Goal: Task Accomplishment & Management: Manage account settings

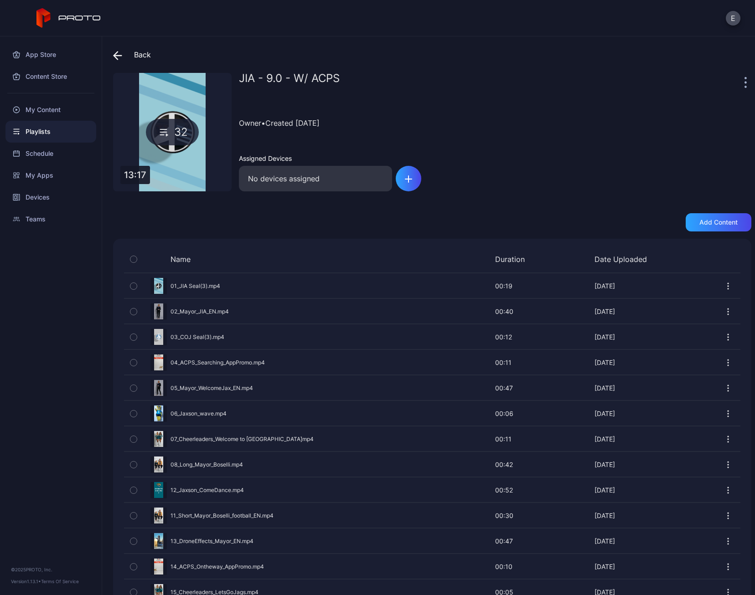
click at [52, 133] on div "Playlists" at bounding box center [50, 132] width 91 height 22
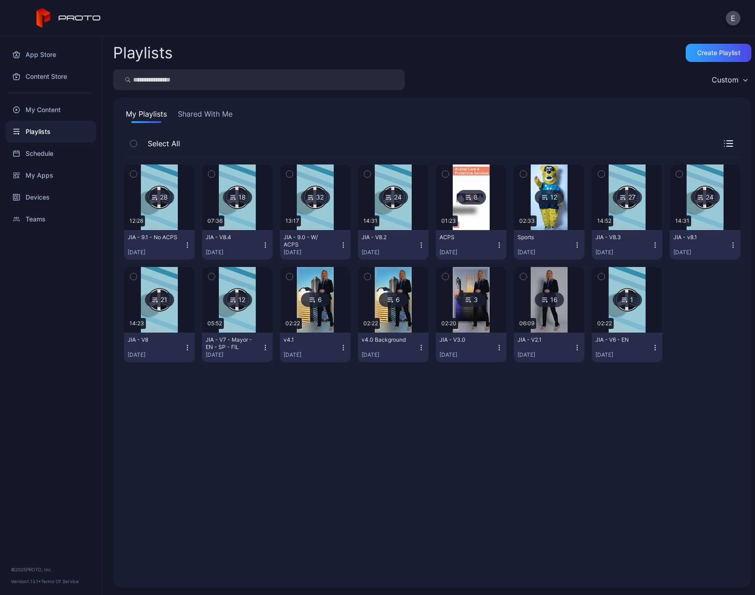
click at [339, 245] on icon "button" at bounding box center [342, 244] width 7 height 7
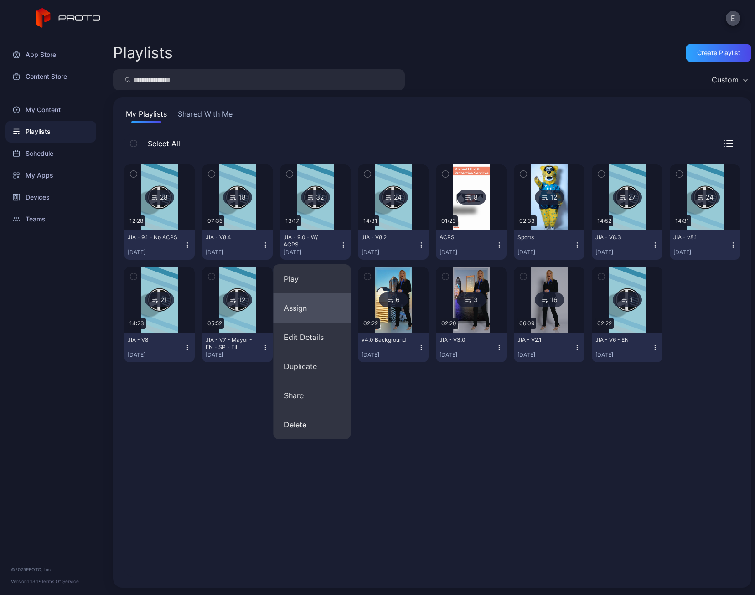
click at [301, 306] on button "Assign" at bounding box center [311, 307] width 77 height 29
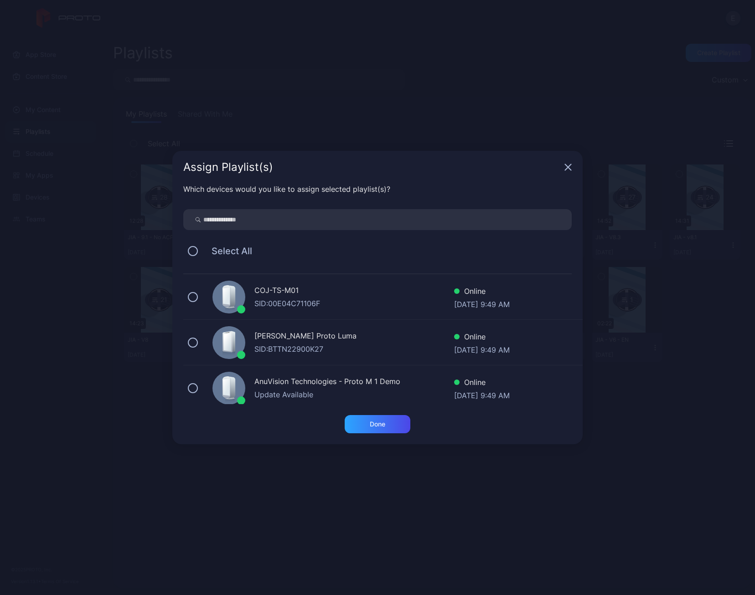
click at [284, 344] on div "SID: BTTN22900K27" at bounding box center [354, 349] width 200 height 11
click at [363, 423] on div "Done" at bounding box center [377, 424] width 66 height 18
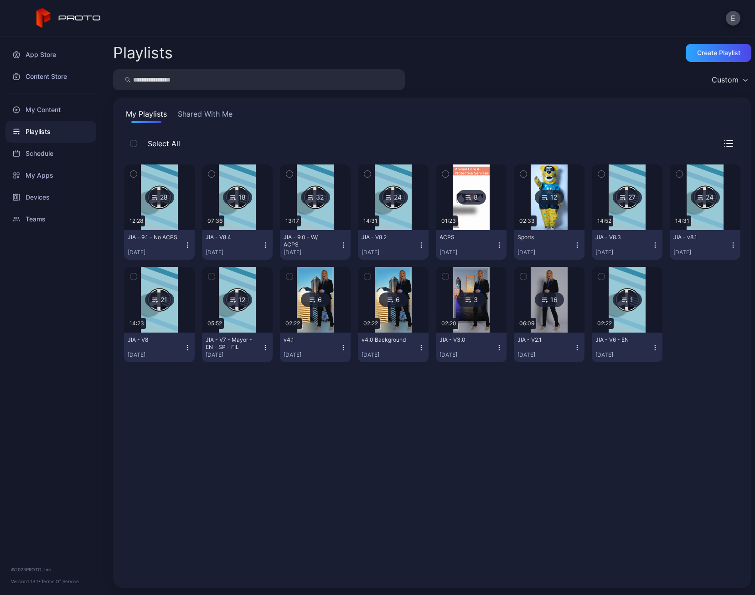
click at [185, 244] on icon "button" at bounding box center [187, 244] width 7 height 7
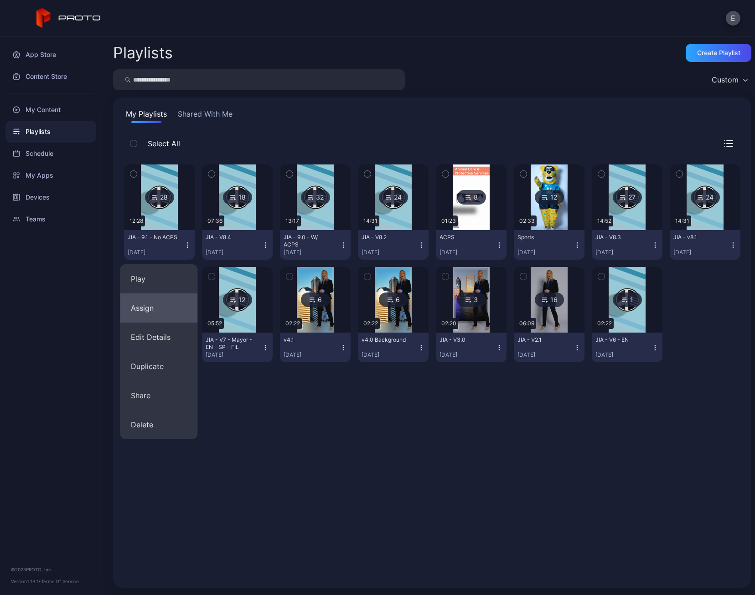
click at [158, 303] on button "Assign" at bounding box center [158, 307] width 77 height 29
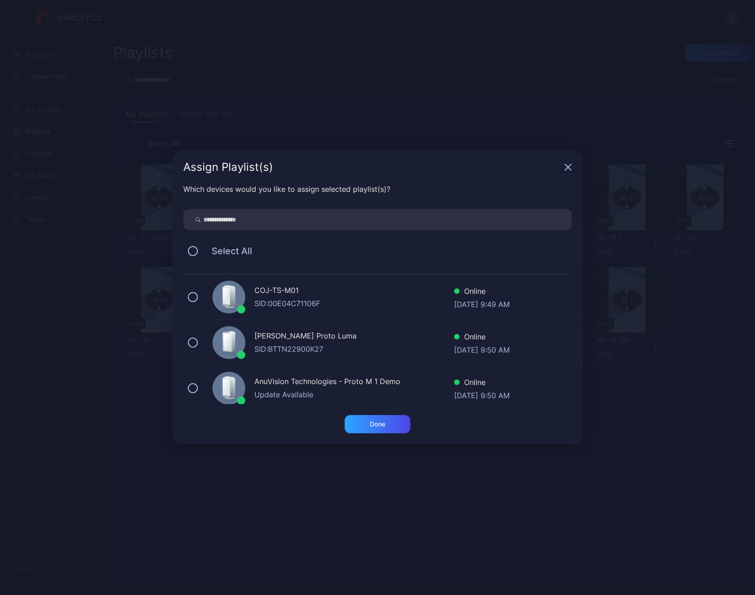
click at [303, 332] on div "[PERSON_NAME] Proto Luma" at bounding box center [354, 336] width 200 height 13
click at [370, 424] on div "Done" at bounding box center [377, 424] width 15 height 7
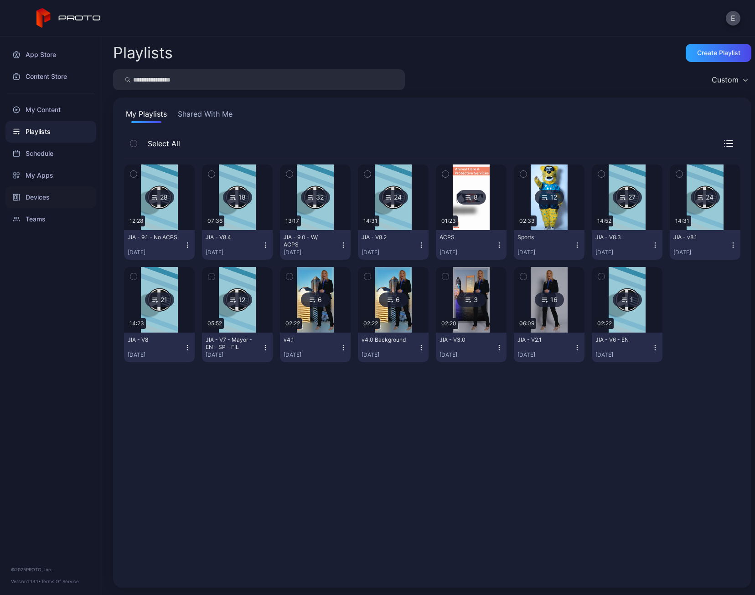
click at [42, 203] on div "Devices" at bounding box center [50, 197] width 91 height 22
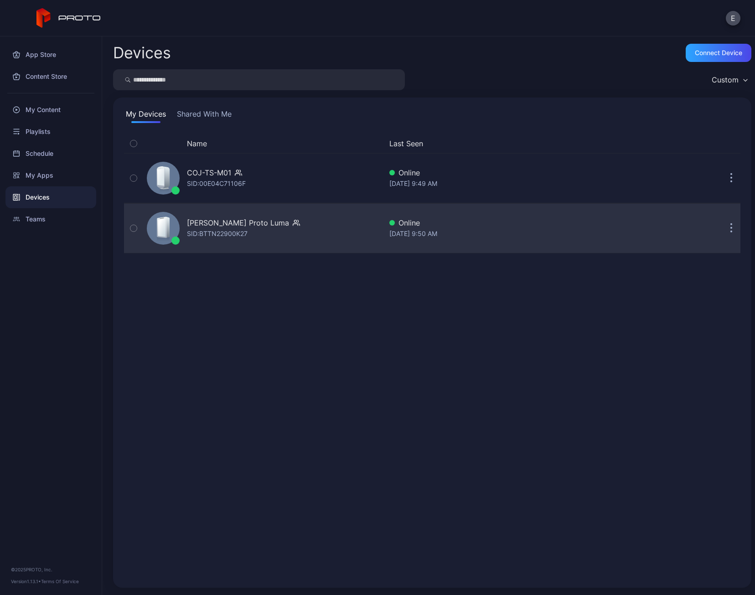
click at [231, 231] on div "SID: BTTN22900K27" at bounding box center [217, 233] width 61 height 11
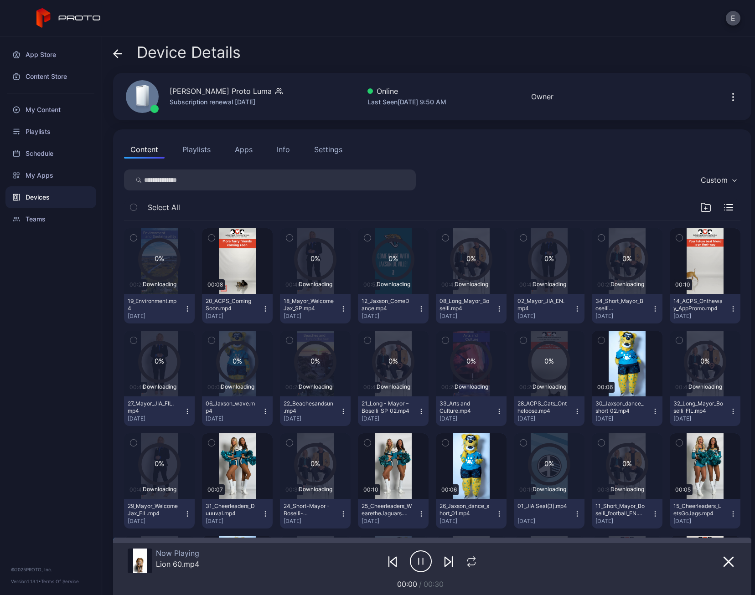
click at [200, 150] on button "Playlists" at bounding box center [196, 149] width 41 height 18
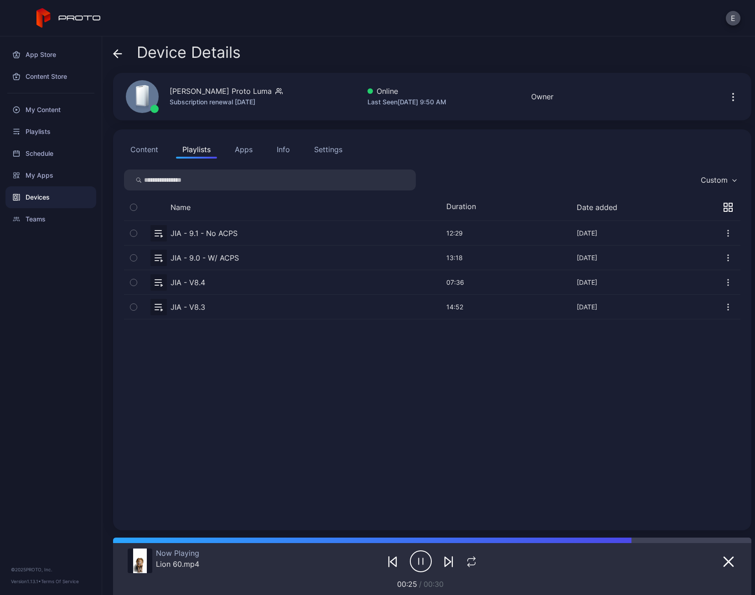
click at [233, 257] on button "button" at bounding box center [432, 258] width 616 height 24
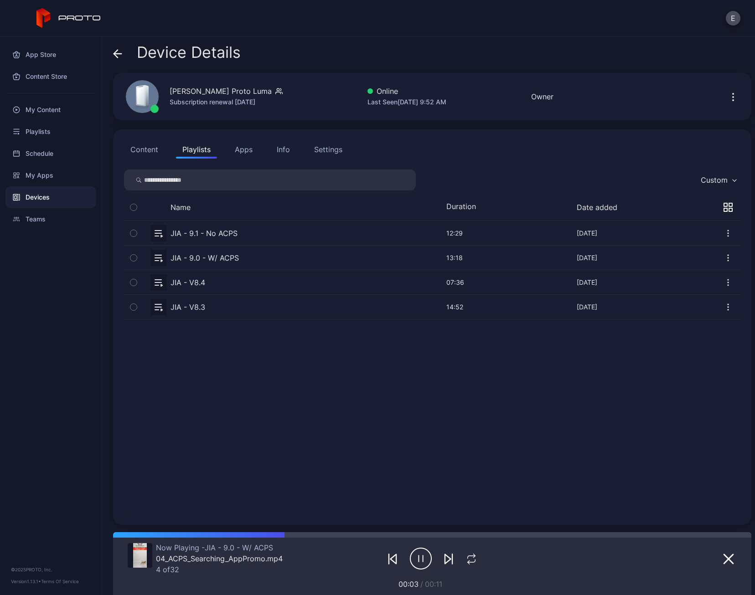
click at [728, 307] on icon "button" at bounding box center [728, 307] width 1 height 1
click at [679, 341] on button "Unassign" at bounding box center [695, 337] width 77 height 29
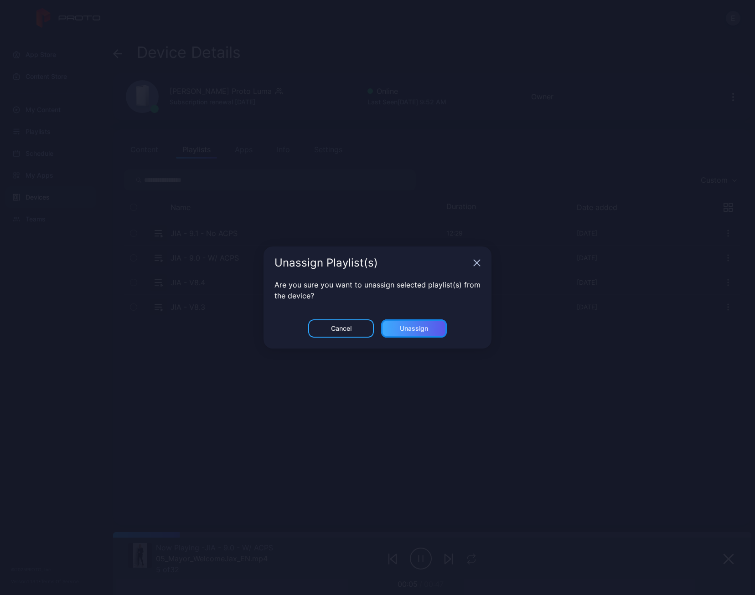
click at [430, 327] on div "Unassign" at bounding box center [414, 328] width 66 height 18
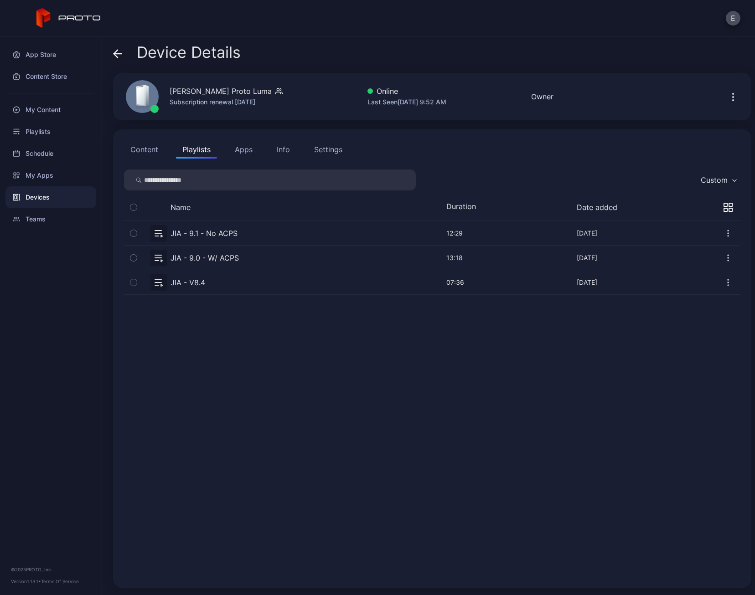
click at [139, 143] on button "Content" at bounding box center [144, 149] width 41 height 18
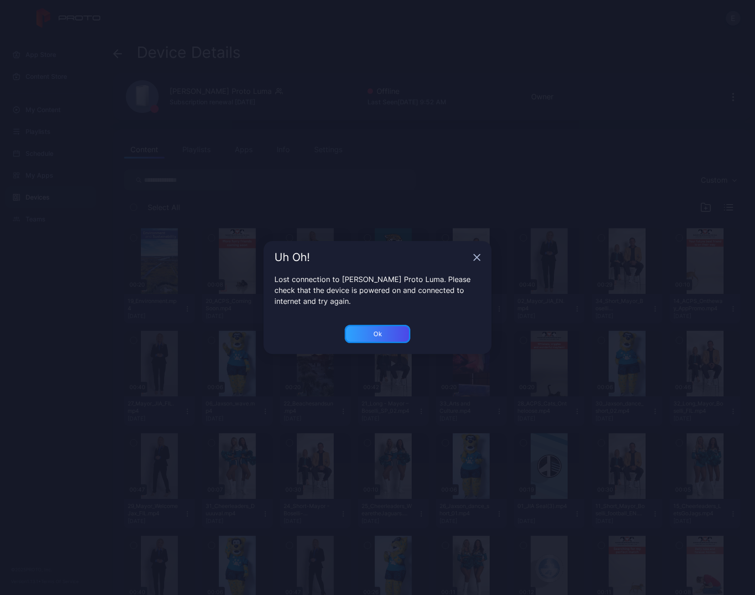
click at [378, 331] on div "Ok" at bounding box center [377, 333] width 9 height 7
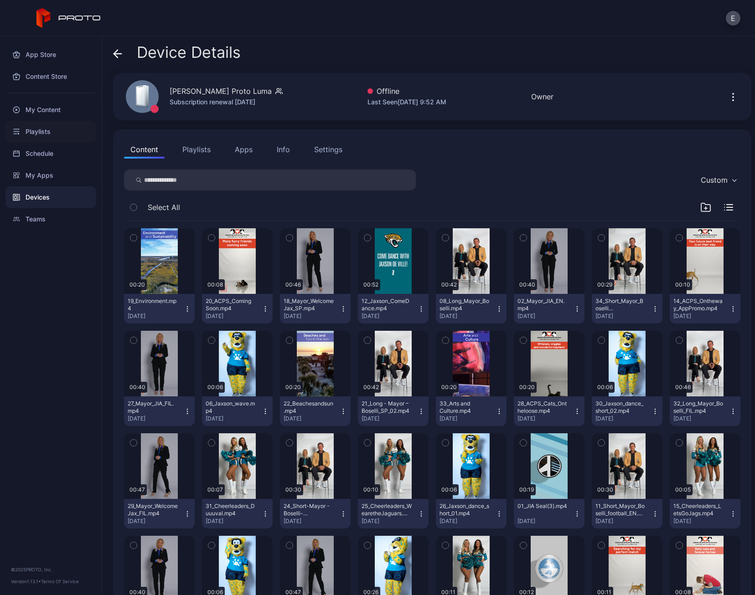
click at [53, 130] on div "Playlists" at bounding box center [50, 132] width 91 height 22
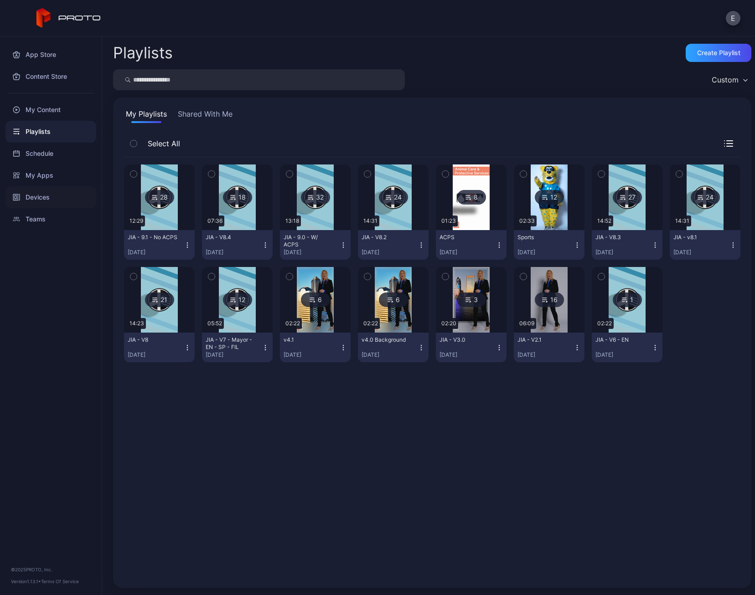
click at [44, 198] on div "Devices" at bounding box center [50, 197] width 91 height 22
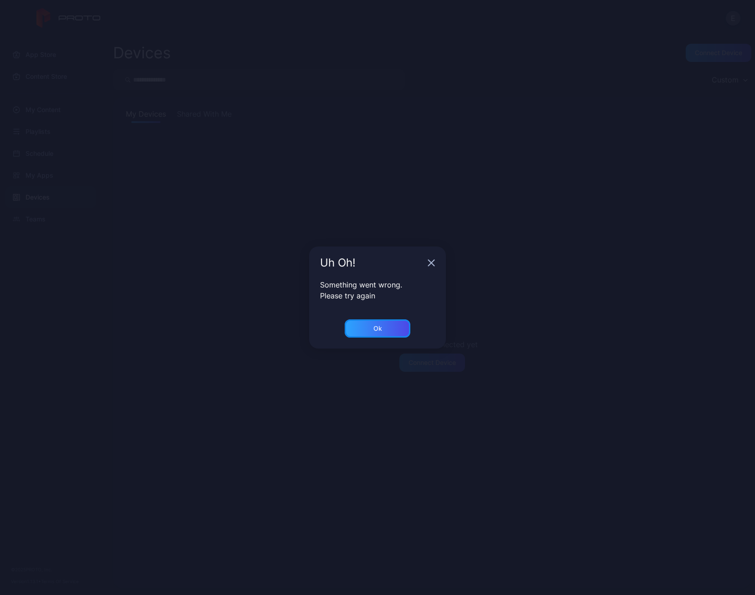
click at [382, 326] on div "Ok" at bounding box center [377, 328] width 66 height 18
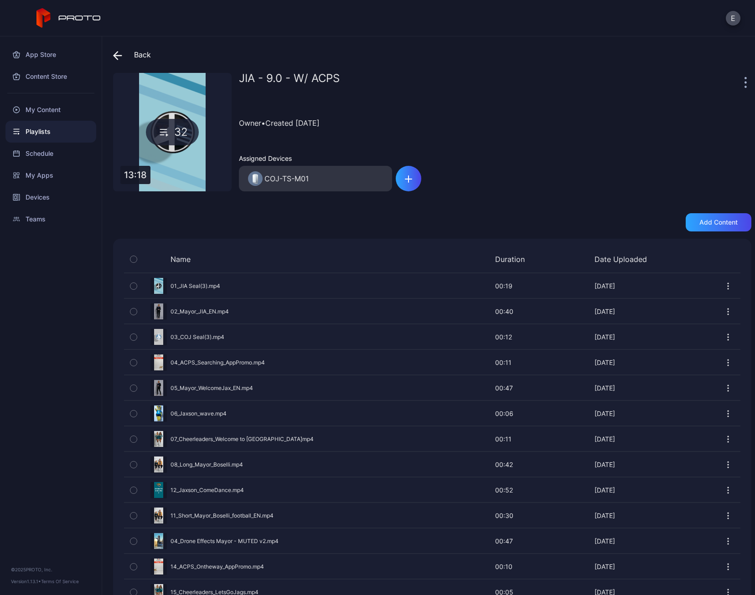
click at [53, 129] on div "Playlists" at bounding box center [50, 132] width 91 height 22
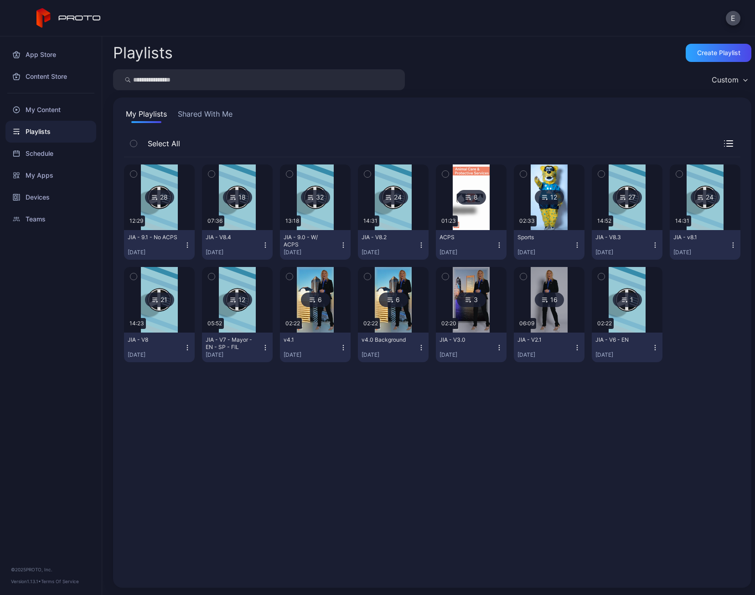
click at [170, 212] on img at bounding box center [159, 197] width 37 height 66
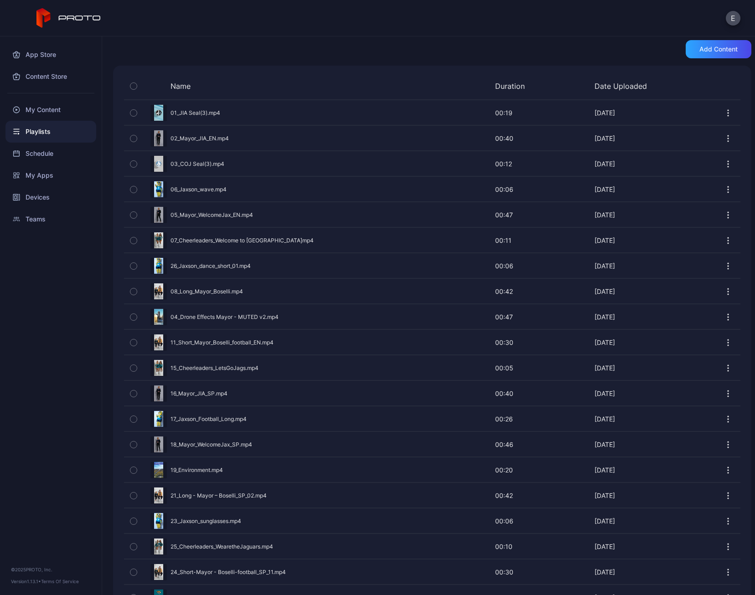
scroll to position [170, 0]
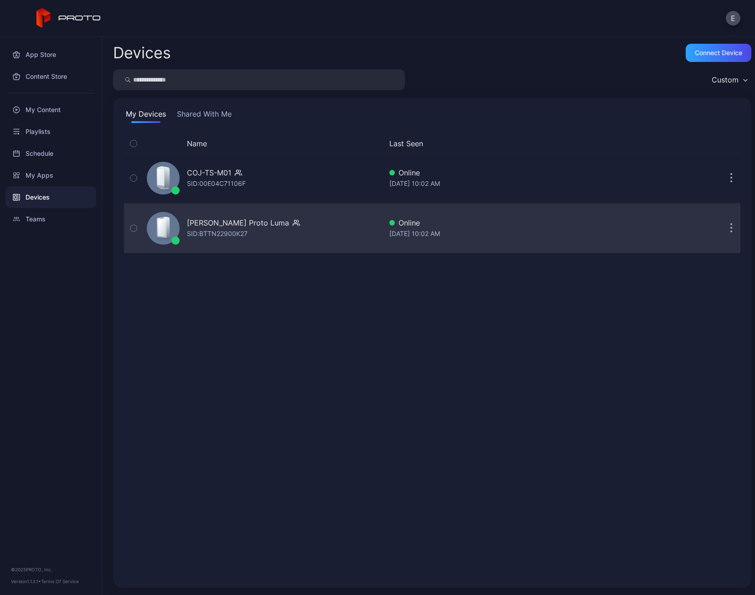
click at [268, 220] on div "[PERSON_NAME] Proto Luma" at bounding box center [238, 222] width 102 height 11
